Goal: Transaction & Acquisition: Download file/media

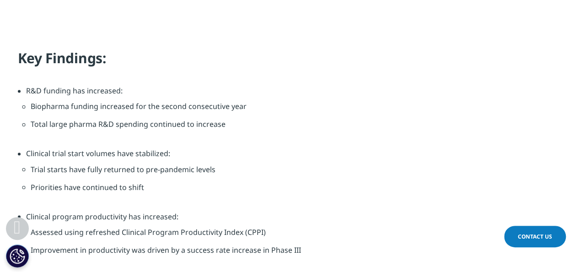
scroll to position [777, 0]
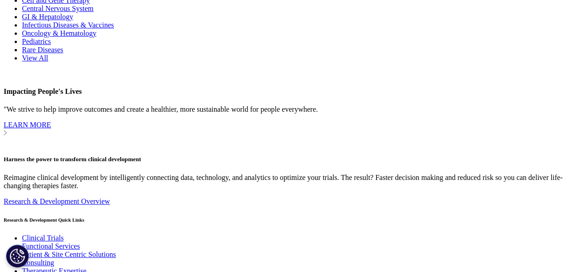
scroll to position [3828, 0]
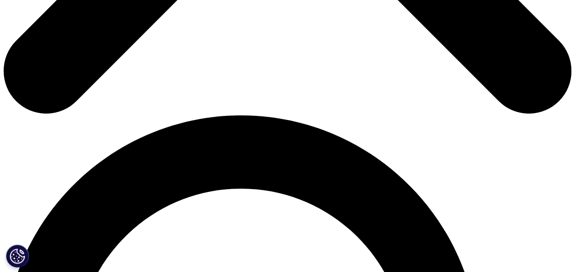
scroll to position [457, 0]
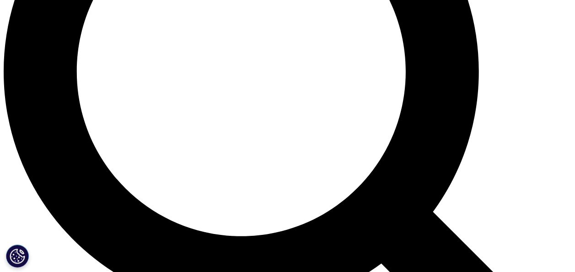
scroll to position [823, 0]
